Goal: Check status: Check status

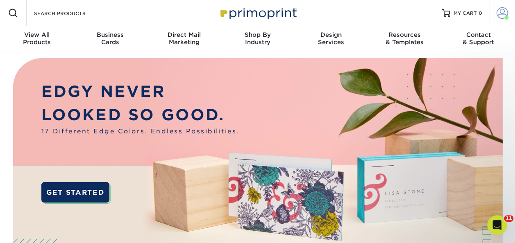
click at [506, 15] on span at bounding box center [502, 12] width 11 height 11
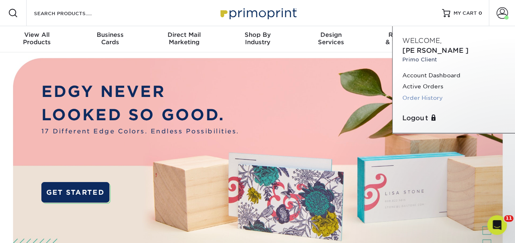
click at [430, 93] on link "Order History" at bounding box center [454, 98] width 103 height 11
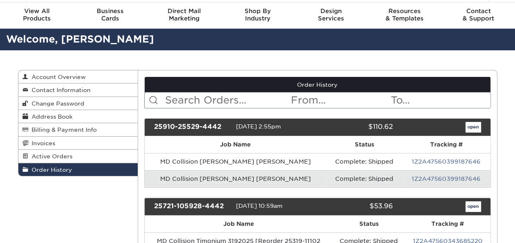
scroll to position [41, 0]
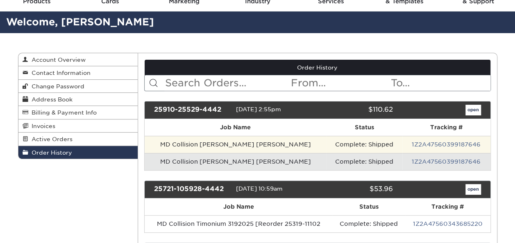
click at [230, 149] on td "MD Collision [PERSON_NAME] [PERSON_NAME]" at bounding box center [236, 144] width 182 height 17
click at [232, 144] on td "MD Collision [PERSON_NAME] [PERSON_NAME]" at bounding box center [236, 144] width 182 height 17
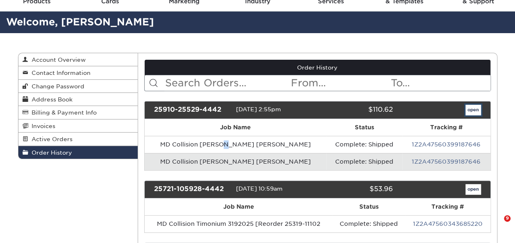
click at [473, 110] on link "open" at bounding box center [474, 110] width 16 height 11
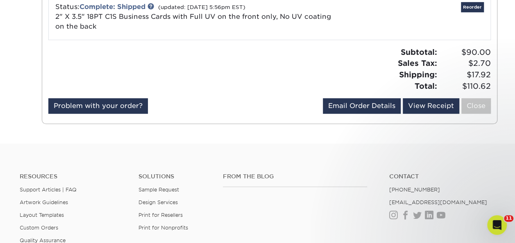
scroll to position [82, 0]
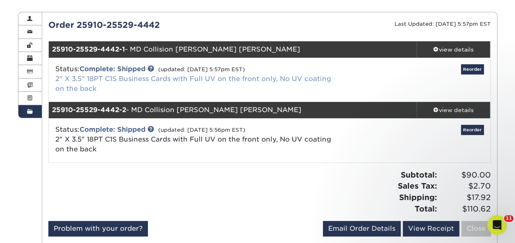
click at [109, 78] on link "2" X 3.5" 18PT C1S Business Cards with Full UV on the front only, No UV coating…" at bounding box center [193, 84] width 276 height 18
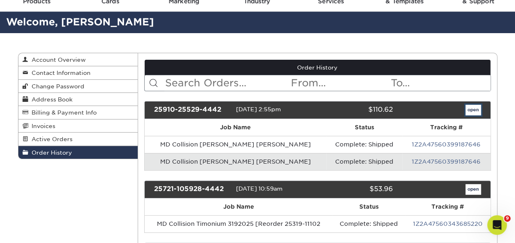
click at [475, 106] on link "open" at bounding box center [474, 110] width 16 height 11
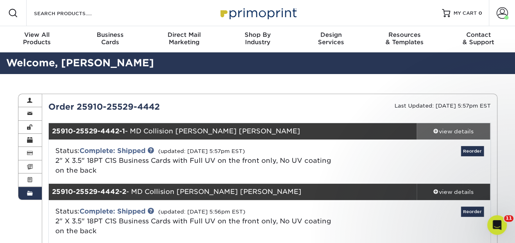
click at [452, 132] on div "view details" at bounding box center [454, 131] width 74 height 8
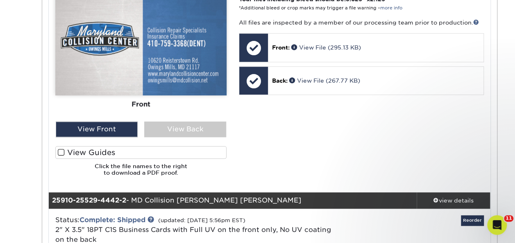
scroll to position [410, 0]
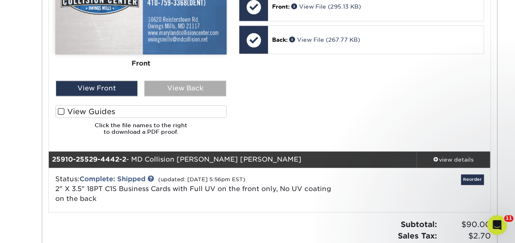
click at [193, 95] on div "View Back" at bounding box center [185, 89] width 82 height 16
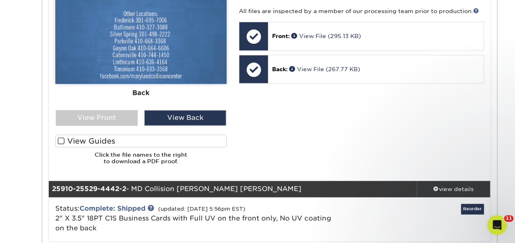
scroll to position [369, 0]
